Goal: Task Accomplishment & Management: Manage account settings

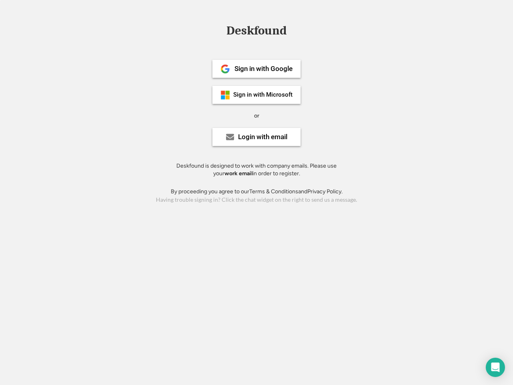
click at [257, 115] on div "or" at bounding box center [256, 116] width 5 height 8
click at [257, 32] on div "Deskfound" at bounding box center [257, 30] width 68 height 12
click at [219, 30] on div "Deskfound" at bounding box center [256, 31] width 513 height 15
click at [257, 32] on div "Deskfound" at bounding box center [257, 30] width 68 height 12
click at [257, 116] on div "or" at bounding box center [256, 116] width 5 height 8
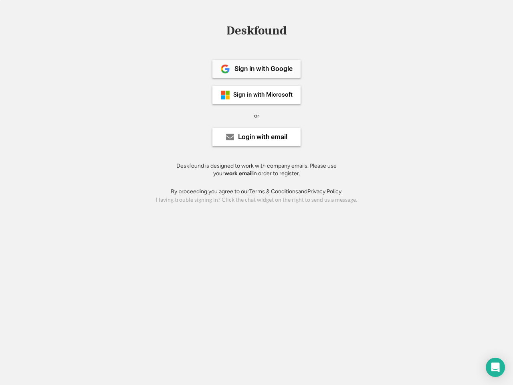
click at [257, 69] on div "Sign in with Google" at bounding box center [264, 68] width 58 height 7
click at [264, 69] on div "Sign in with Google" at bounding box center [264, 68] width 58 height 7
click at [225, 69] on img at bounding box center [226, 69] width 10 height 10
click at [257, 95] on div "Sign in with Microsoft" at bounding box center [262, 95] width 59 height 6
click at [264, 95] on div "Sign in with Microsoft" at bounding box center [262, 95] width 59 height 6
